Goal: Task Accomplishment & Management: Complete application form

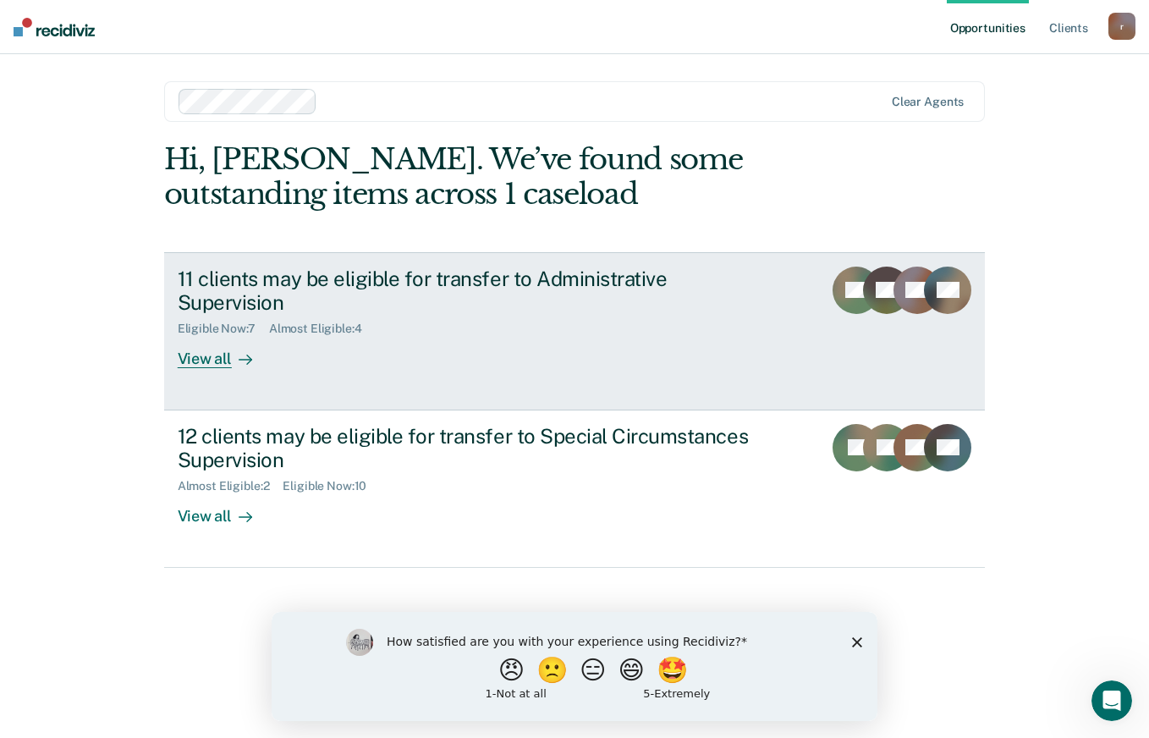
click at [232, 357] on div at bounding box center [242, 359] width 20 height 19
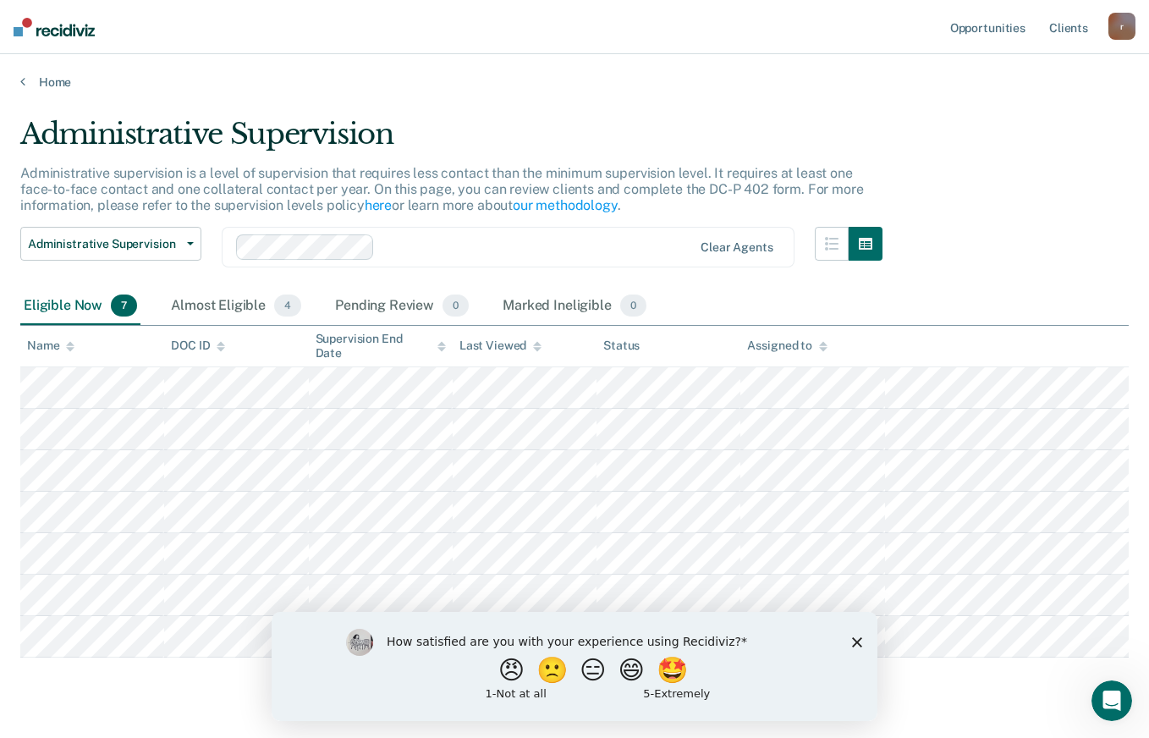
click at [858, 640] on polygon "Close survey" at bounding box center [857, 641] width 10 height 10
